Goal: Information Seeking & Learning: Check status

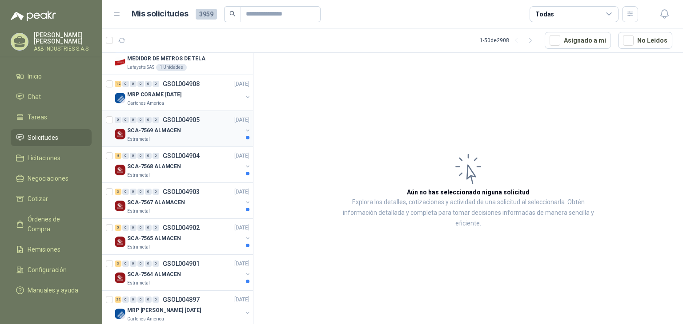
scroll to position [1022, 0]
click at [182, 136] on div "Estrumetal" at bounding box center [184, 139] width 115 height 7
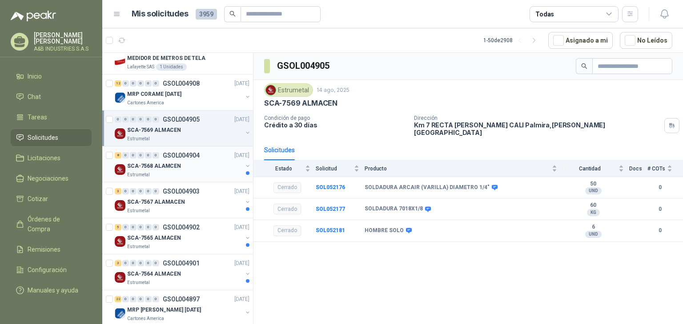
click at [194, 164] on div "SCA-7568 ALAMCEN" at bounding box center [184, 166] width 115 height 11
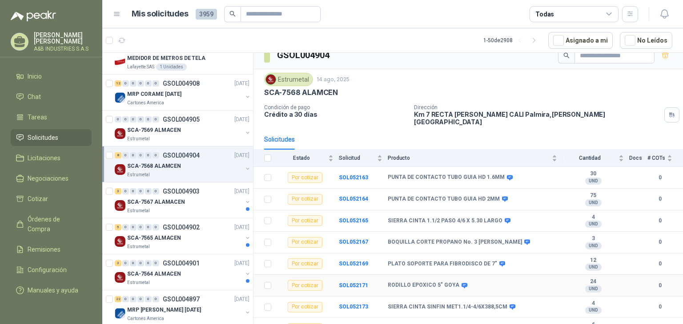
scroll to position [16, 0]
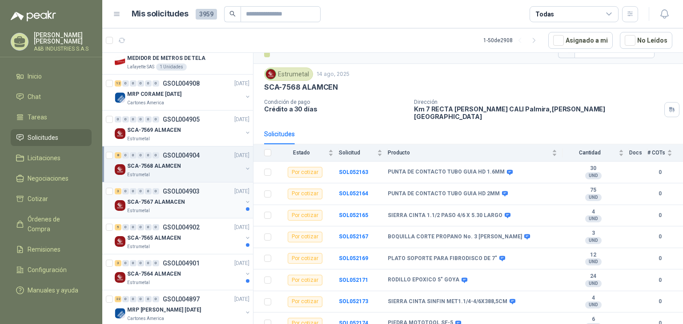
click at [152, 200] on p "SCA-7567 ALAMACEN" at bounding box center [156, 202] width 58 height 8
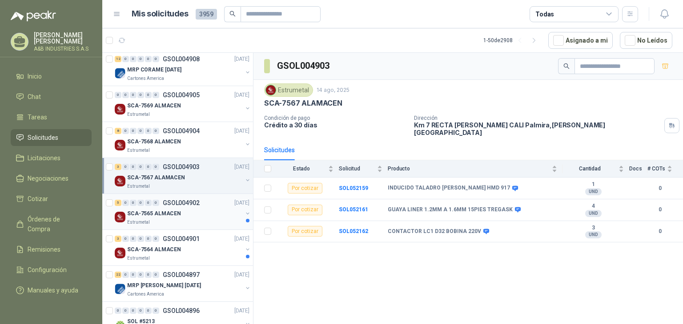
scroll to position [1067, 0]
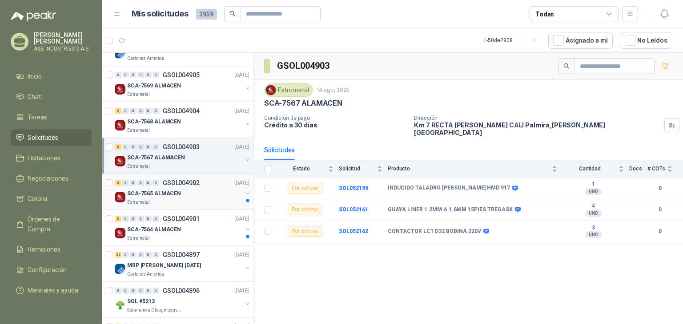
click at [169, 193] on p "SCA-7565 ALMACEN" at bounding box center [154, 194] width 54 height 8
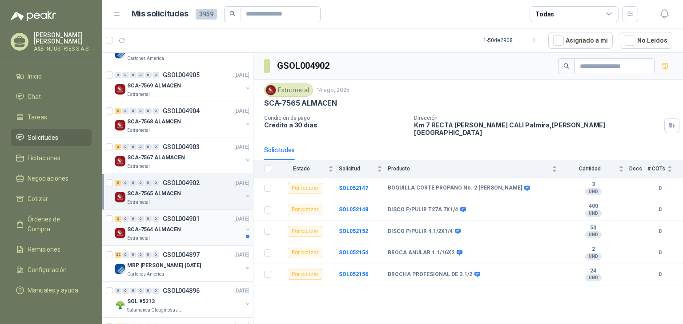
click at [184, 217] on p "GSOL004901" at bounding box center [181, 219] width 37 height 6
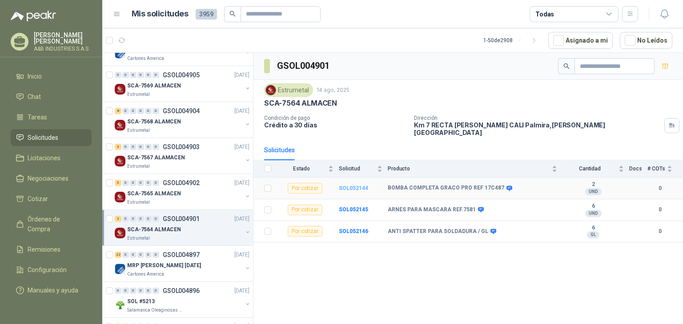
click at [354, 185] on b "SOL052144" at bounding box center [353, 188] width 29 height 6
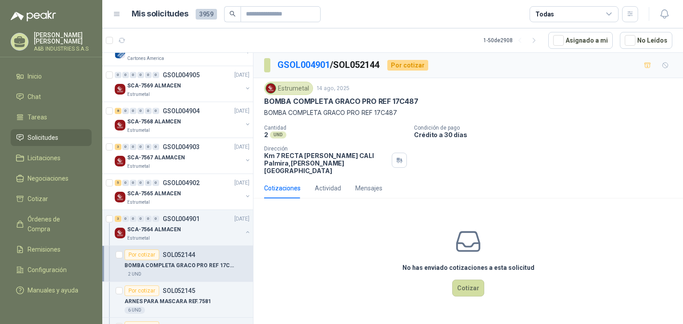
click at [364, 99] on p "BOMBA COMPLETA GRACO PRO REF 17C487" at bounding box center [341, 101] width 154 height 9
copy p "BOMBA COMPLETA GRACO PRO REF 17C487"
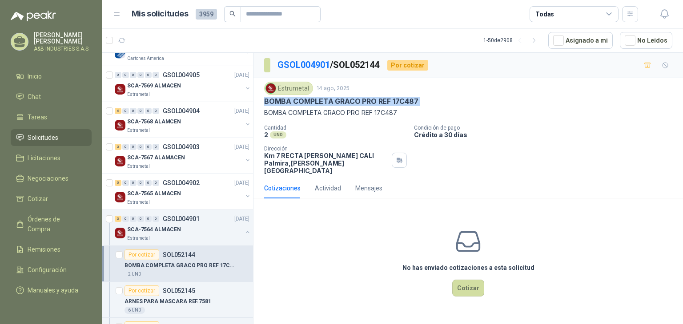
copy p "BOMBA COMPLETA GRACO PRO REF 17C487"
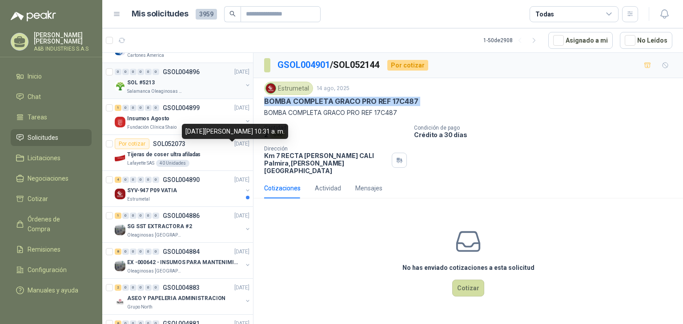
scroll to position [1422, 0]
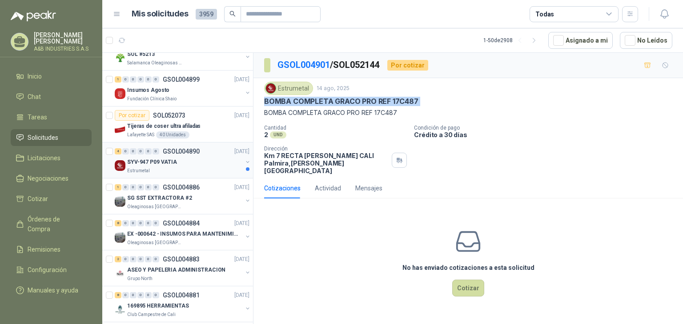
click at [212, 157] on div "SYV-947 P09 VATIA" at bounding box center [184, 162] width 115 height 11
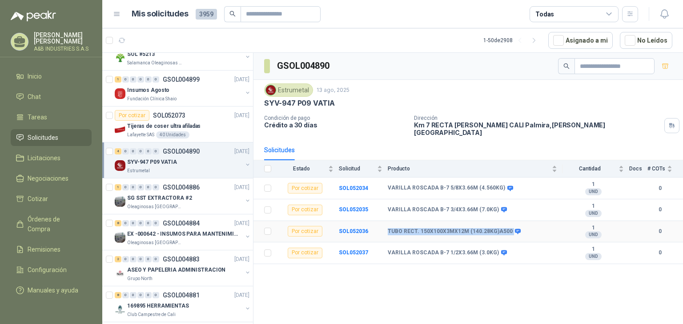
drag, startPoint x: 386, startPoint y: 224, endPoint x: 514, endPoint y: 227, distance: 128.5
click at [514, 227] on tr "Por cotizar SOL052036 TUBO RECT. 150X100X3MX12M (140.28KG)A500 1 UND  0" at bounding box center [467, 232] width 429 height 22
copy tr "TUBO RECT. 150X100X3MX12M (140.28KG)A500"
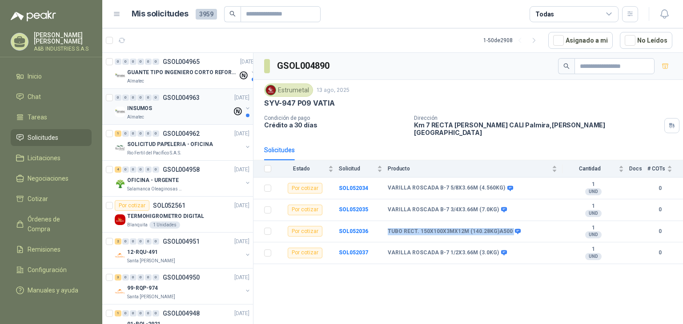
click at [165, 110] on div "INSUMOS" at bounding box center [179, 108] width 105 height 11
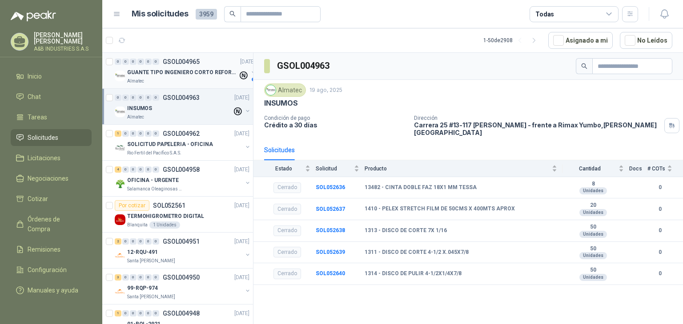
click at [186, 80] on div "Almatec" at bounding box center [182, 81] width 111 height 7
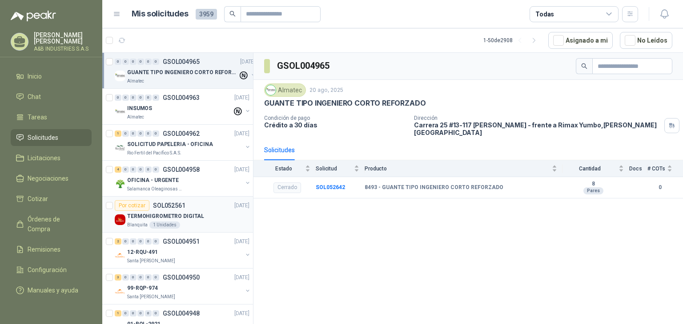
click at [196, 209] on div "Por cotizar SOL052561 [DATE]" at bounding box center [182, 205] width 135 height 11
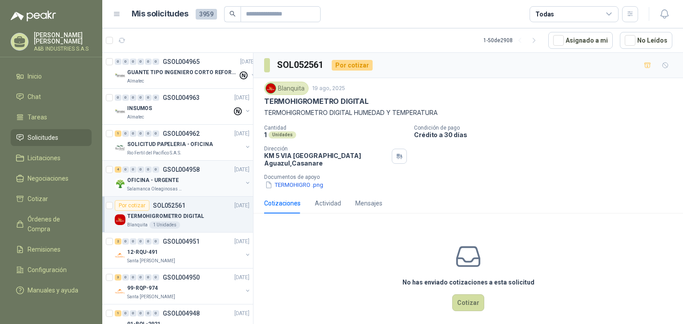
click at [186, 176] on div "OFICINA - URGENTE" at bounding box center [184, 180] width 115 height 11
click at [196, 143] on p "SOLICITUD PAPELERIA - OFICINA" at bounding box center [170, 144] width 86 height 8
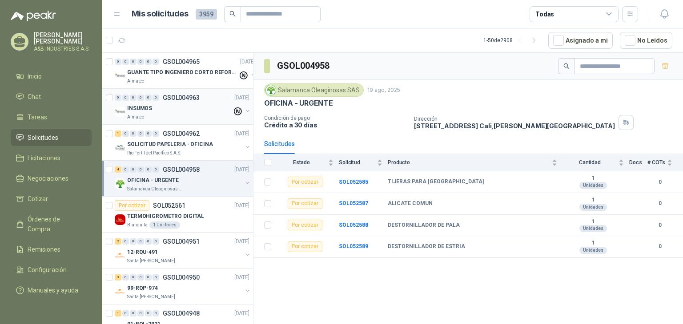
click at [201, 102] on div "0 0 0 0 0 0 GSOL004963 [DATE]" at bounding box center [183, 97] width 136 height 11
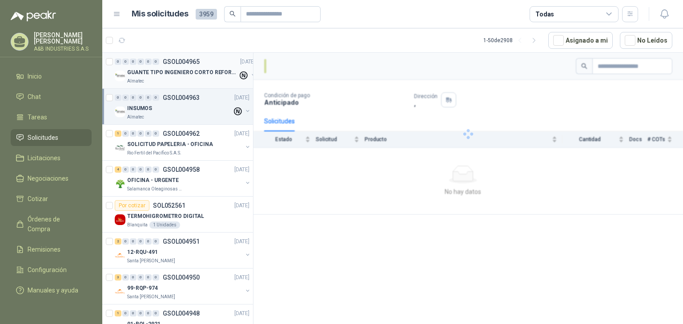
click at [212, 74] on p "GUANTE TIPO INGENIERO CORTO REFORZADO" at bounding box center [182, 72] width 111 height 8
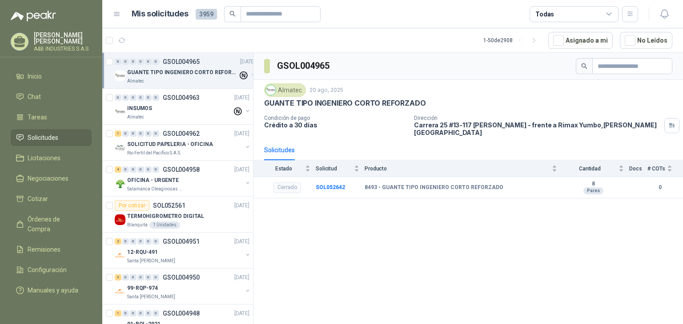
click at [317, 213] on div "GSOL004965 Almatec [DATE] GUANTE TIPO INGENIERO CORTO REFORZADO Condición de pa…" at bounding box center [467, 190] width 429 height 275
